Goal: Transaction & Acquisition: Purchase product/service

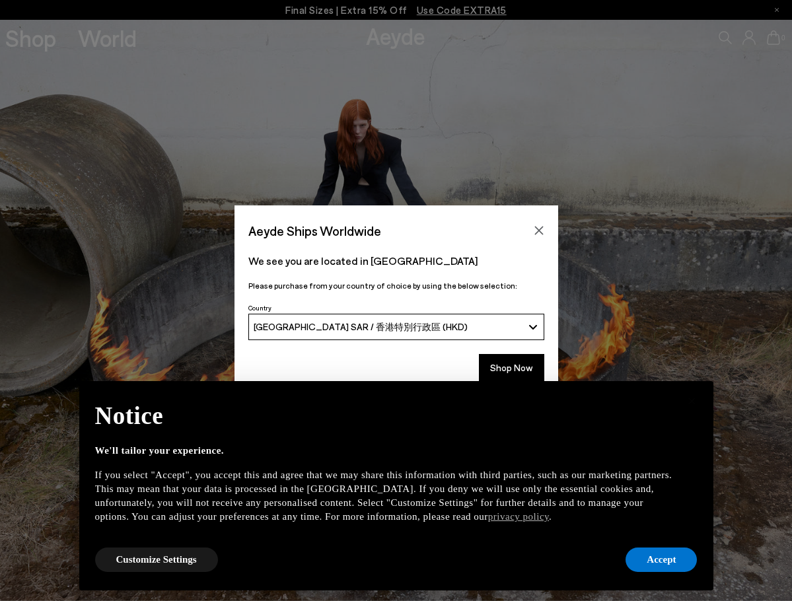
click at [519, 371] on div "× Notice We'll tailor your experience. If you select "Accept", you accept this …" at bounding box center [396, 485] width 655 height 230
click at [524, 359] on button "Shop Now" at bounding box center [511, 368] width 65 height 28
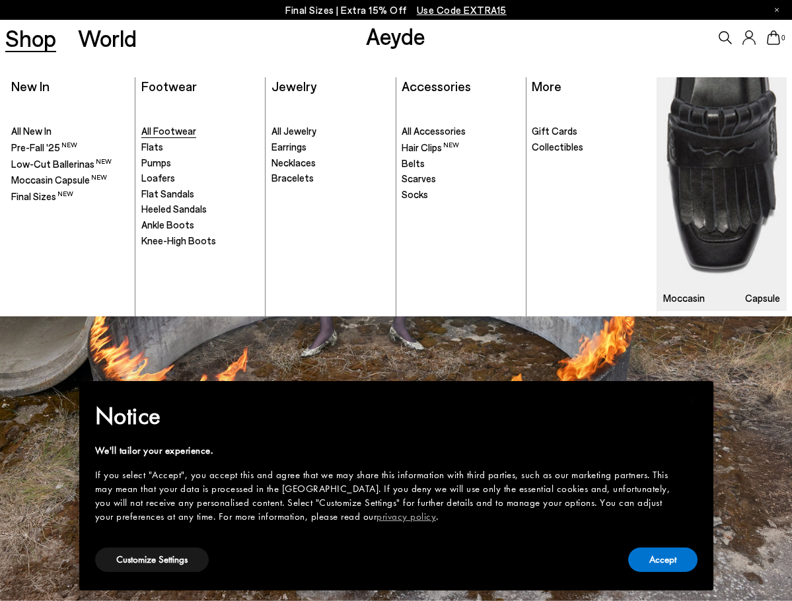
click at [150, 128] on span "All Footwear" at bounding box center [168, 131] width 55 height 12
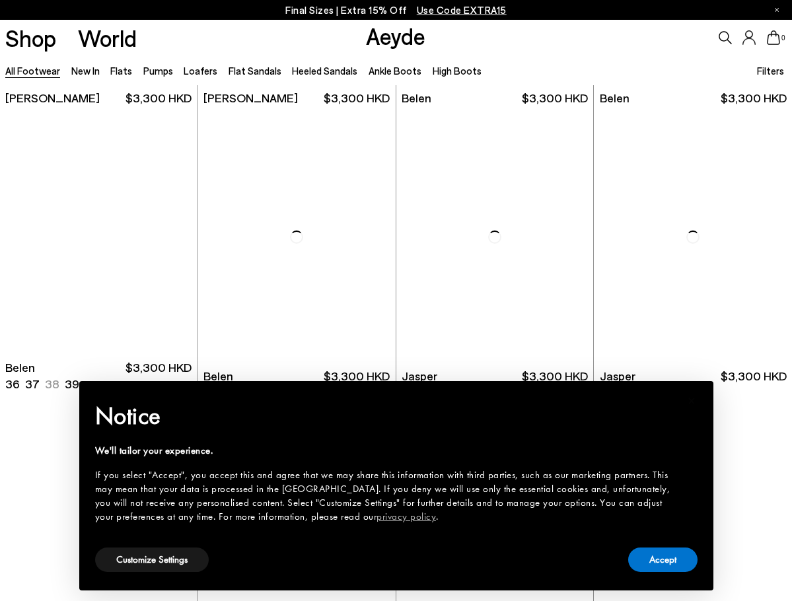
scroll to position [792, 0]
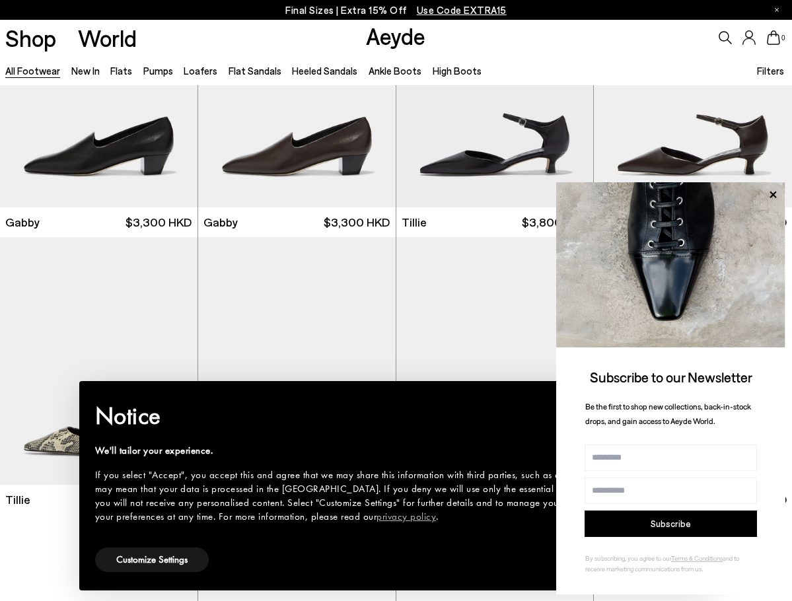
scroll to position [3236, 0]
